Goal: Information Seeking & Learning: Learn about a topic

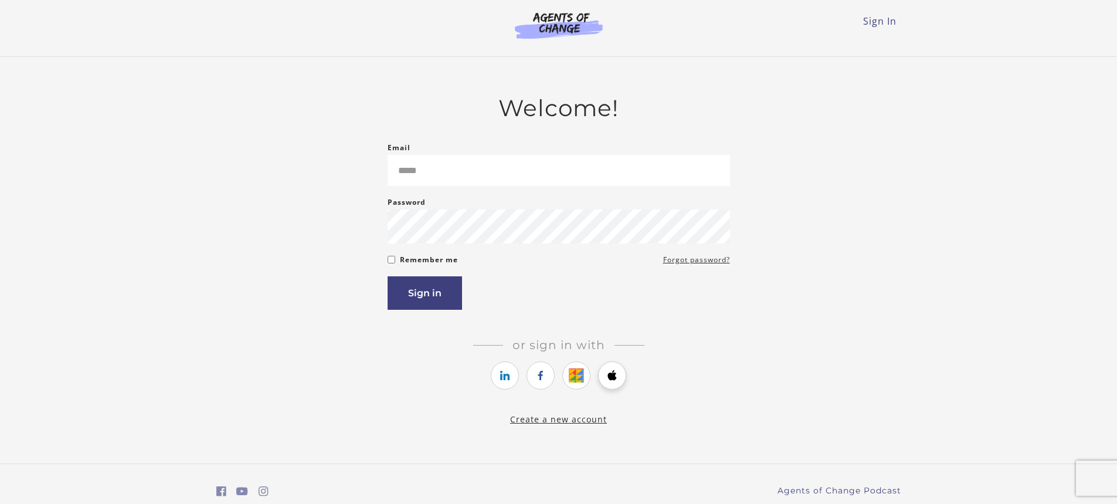
click at [621, 380] on link "https://courses.thinkific.com/users/auth/apple?ss%5Breferral%5D=&ss%5Buser_retu…" at bounding box center [612, 375] width 28 height 28
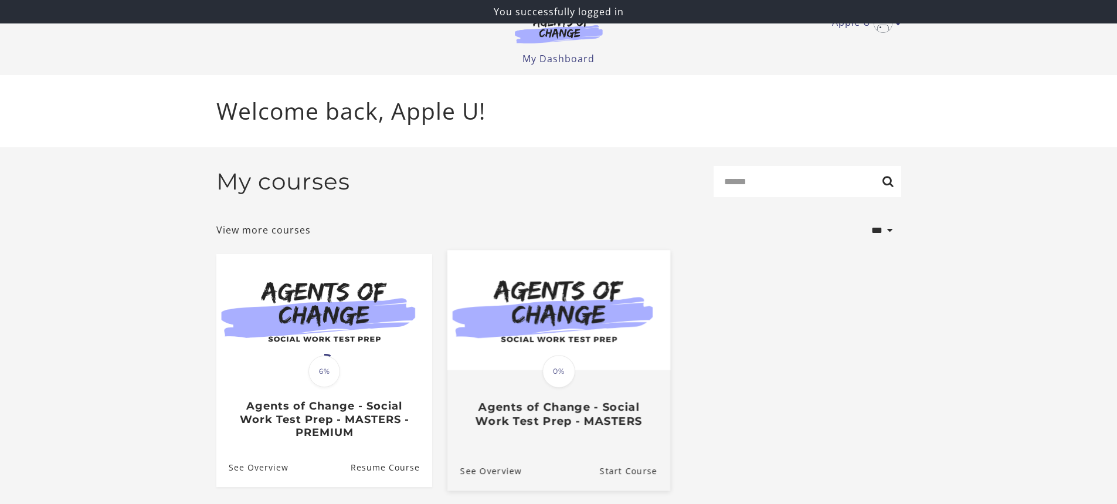
scroll to position [33, 0]
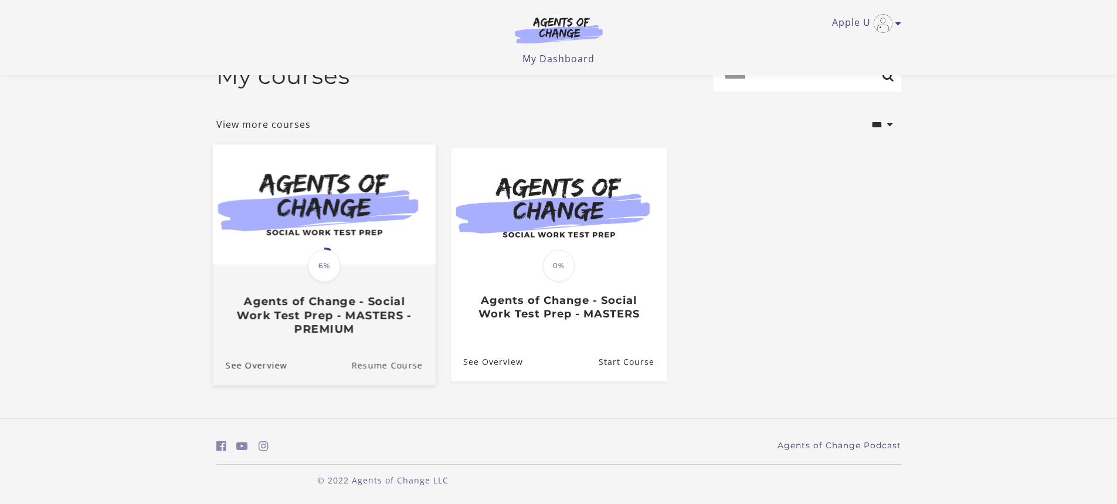
click at [358, 351] on link "Resume Course" at bounding box center [393, 364] width 84 height 39
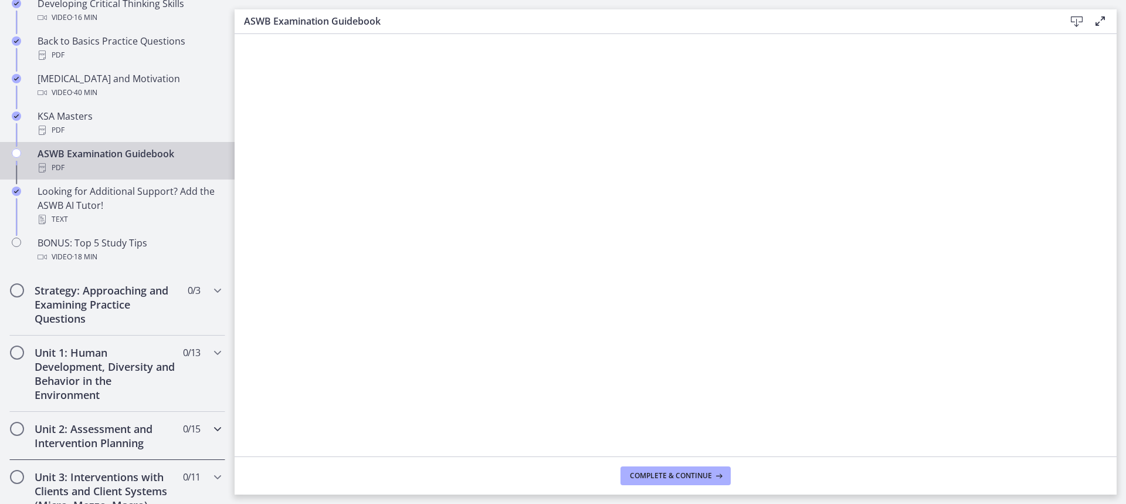
scroll to position [469, 0]
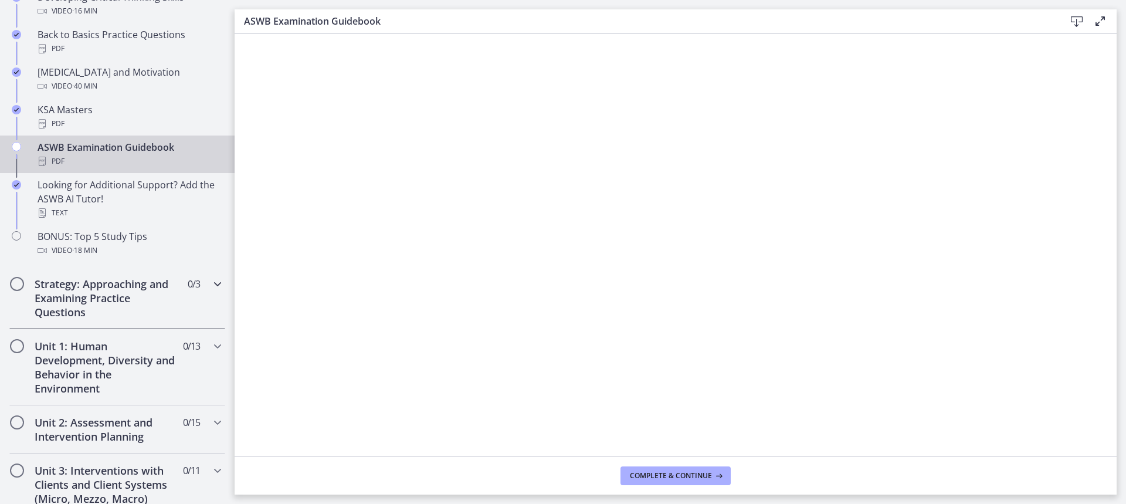
click at [162, 312] on h2 "Strategy: Approaching and Examining Practice Questions" at bounding box center [106, 298] width 143 height 42
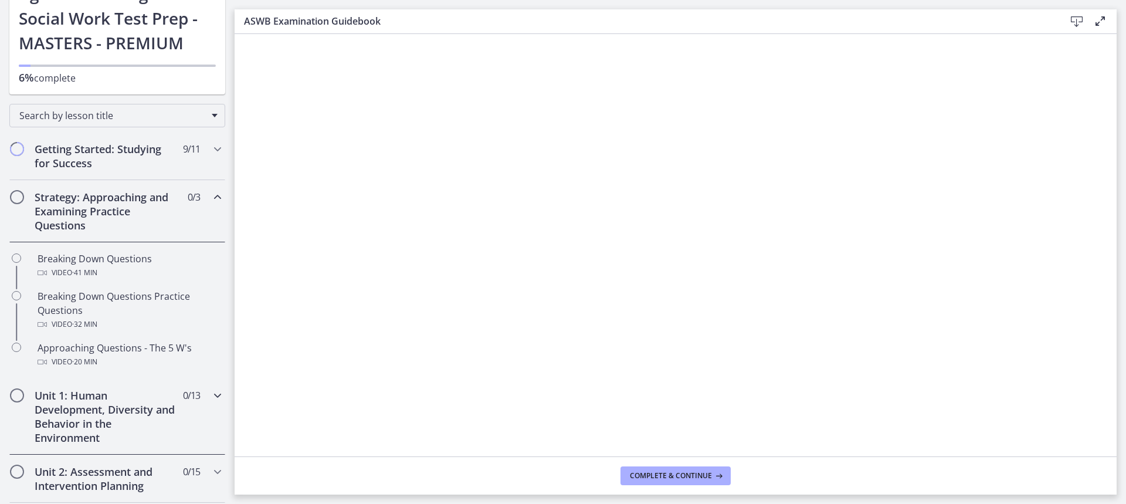
scroll to position [0, 0]
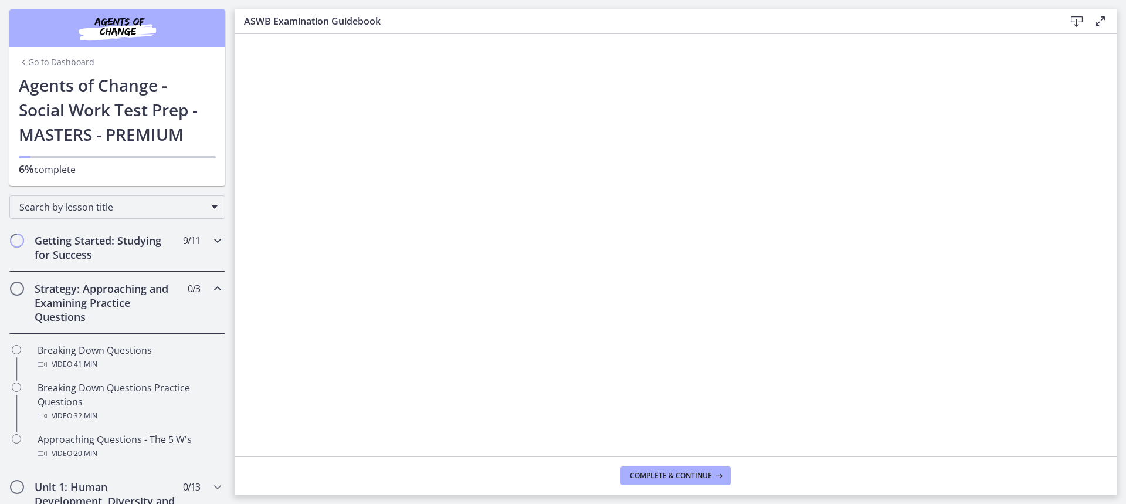
click at [194, 239] on div "Getting Started: Studying for Success 9 / 11 Completed" at bounding box center [117, 247] width 216 height 48
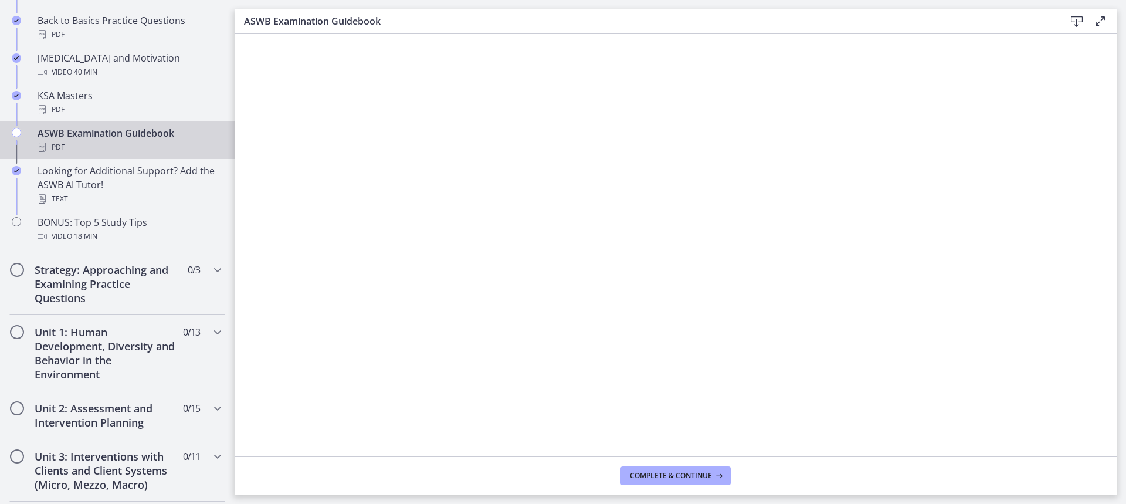
scroll to position [528, 0]
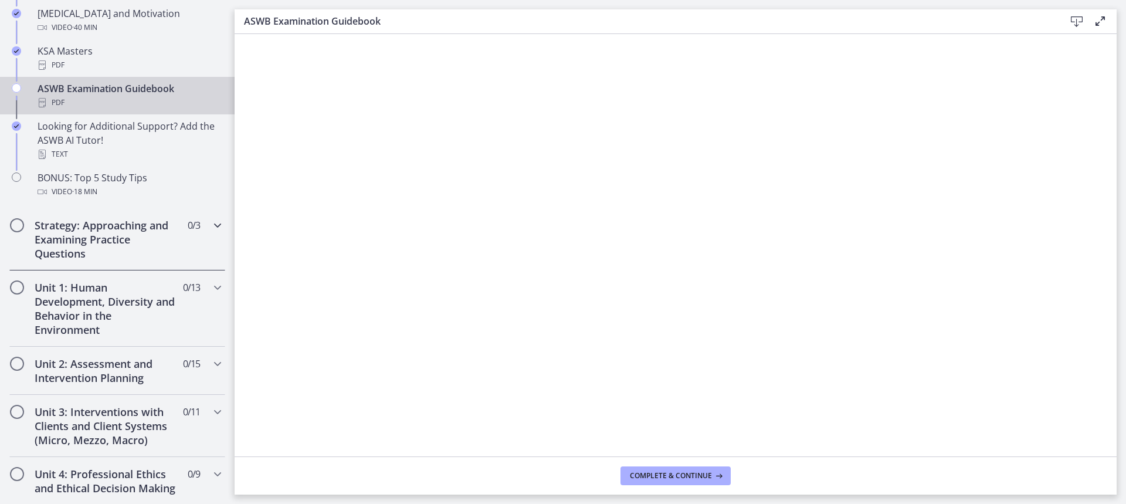
click at [131, 228] on h2 "Strategy: Approaching and Examining Practice Questions" at bounding box center [106, 239] width 143 height 42
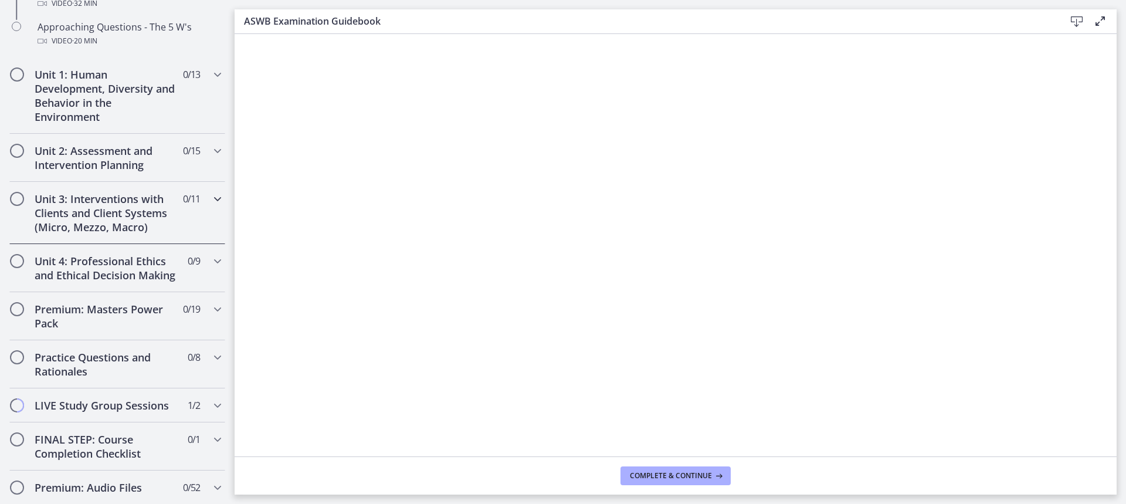
scroll to position [408, 0]
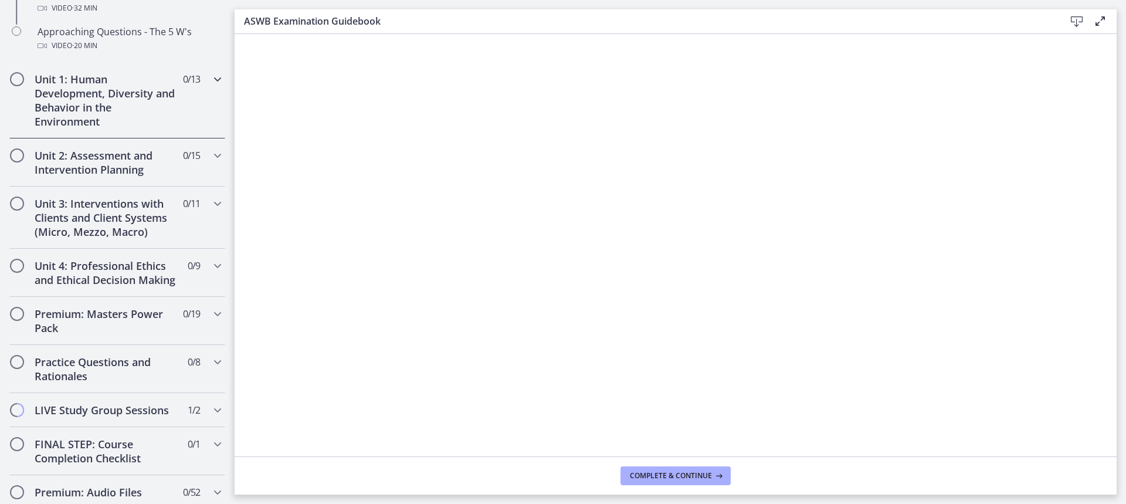
click at [161, 109] on h2 "Unit 1: Human Development, Diversity and Behavior in the Environment" at bounding box center [106, 100] width 143 height 56
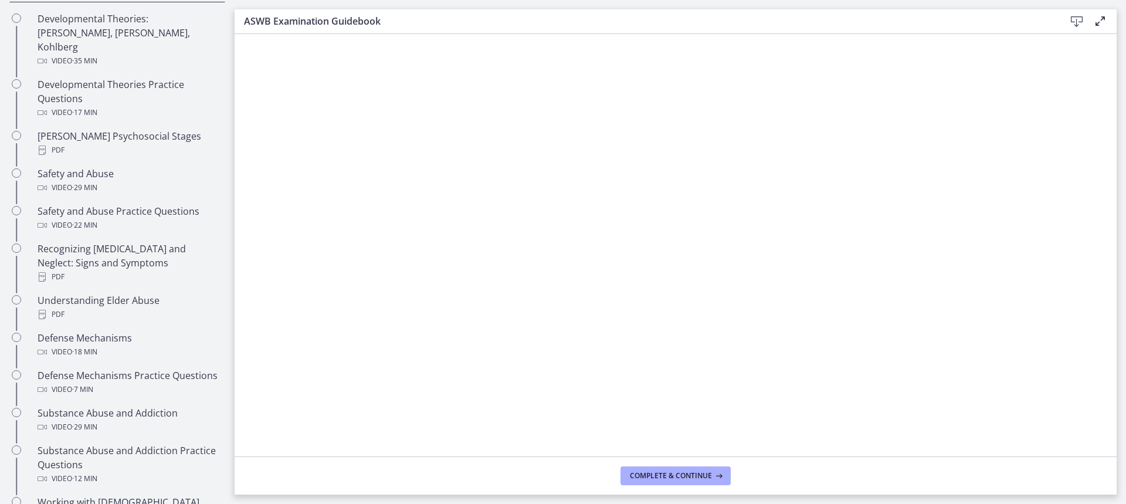
scroll to position [407, 0]
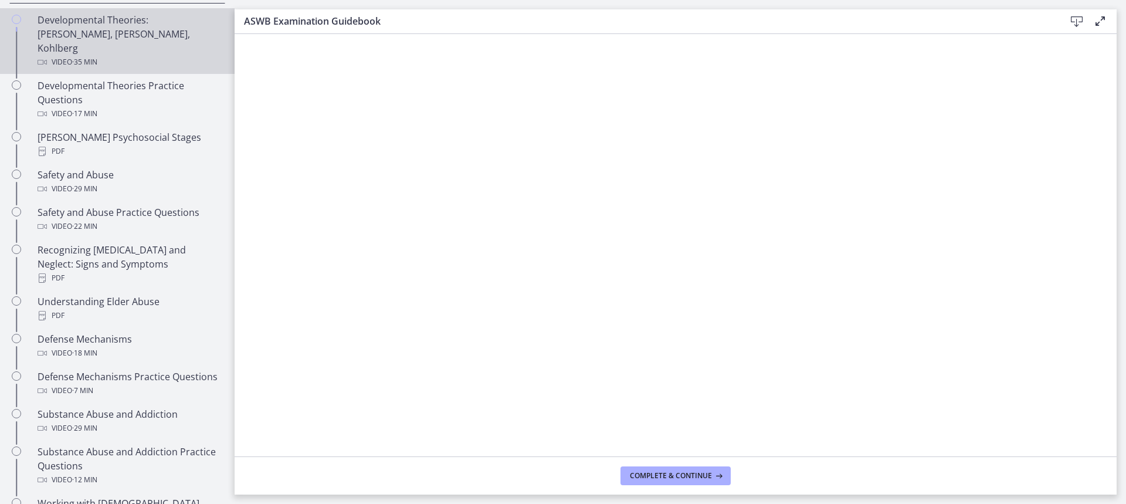
click at [145, 55] on div "Video · 35 min" at bounding box center [129, 62] width 183 height 14
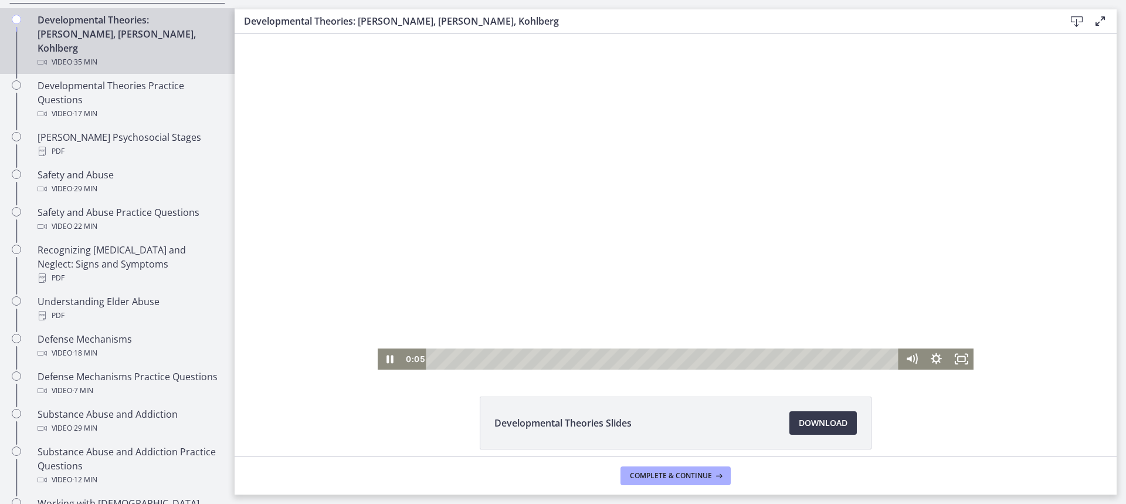
click at [588, 241] on div at bounding box center [676, 202] width 597 height 336
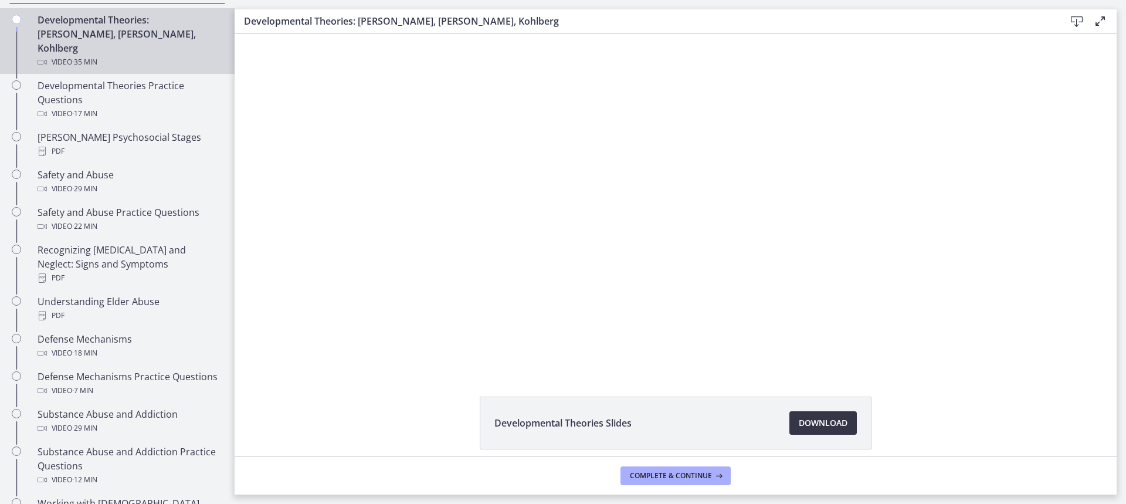
click at [790, 419] on link "Download Opens in a new window" at bounding box center [823, 422] width 67 height 23
